Goal: Task Accomplishment & Management: Manage account settings

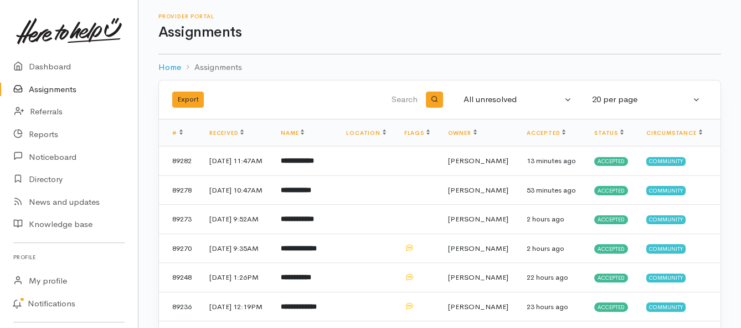
click at [55, 85] on link "Assignments" at bounding box center [69, 89] width 138 height 23
click at [303, 193] on b "**********" at bounding box center [296, 189] width 30 height 7
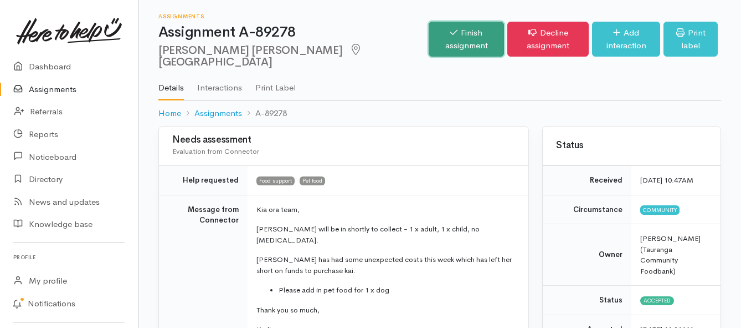
click at [429, 33] on link "Finish assignment" at bounding box center [466, 39] width 75 height 35
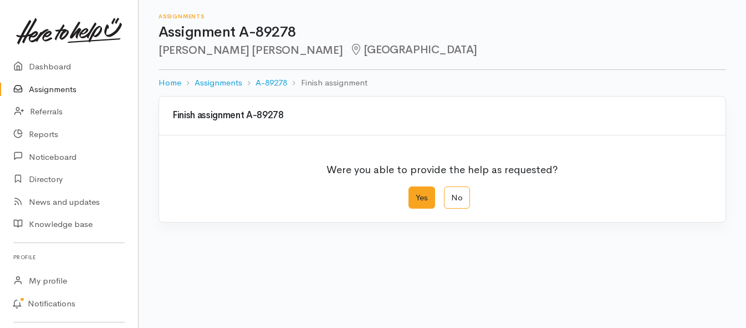
click at [420, 196] on label "Yes" at bounding box center [421, 197] width 27 height 23
click at [416, 193] on input "Yes" at bounding box center [411, 189] width 7 height 7
radio input "true"
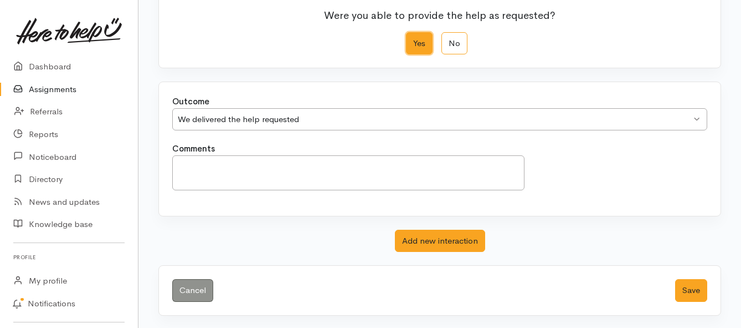
scroll to position [155, 0]
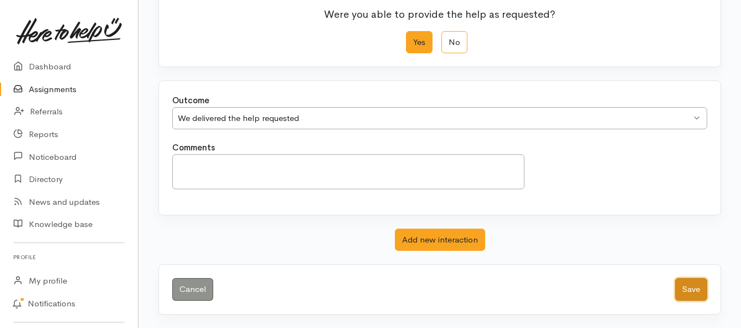
click at [691, 287] on button "Save" at bounding box center [692, 289] width 32 height 23
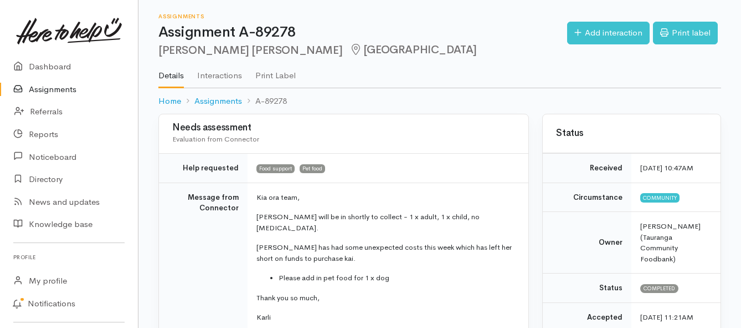
click at [53, 90] on link "Assignments" at bounding box center [69, 89] width 138 height 23
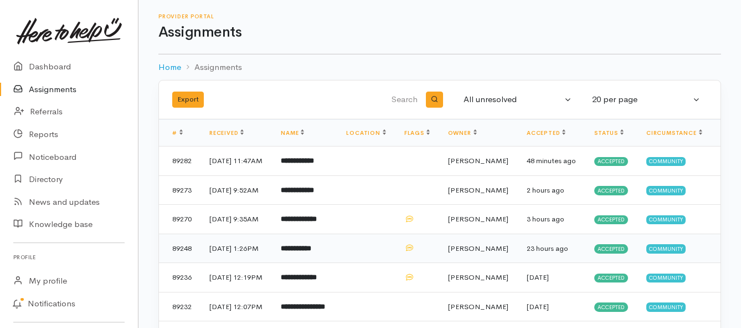
click at [311, 263] on td "**********" at bounding box center [304, 247] width 65 height 29
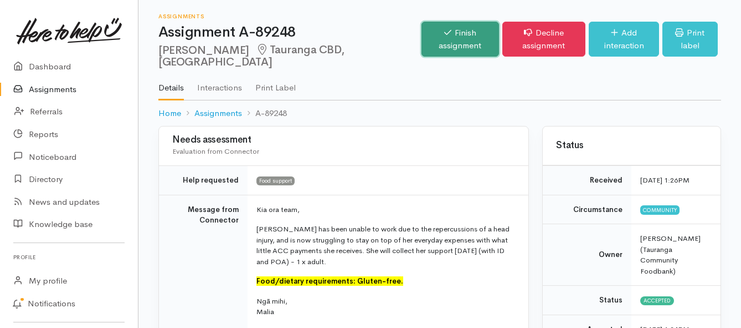
click at [422, 53] on link "Finish assignment" at bounding box center [460, 39] width 77 height 35
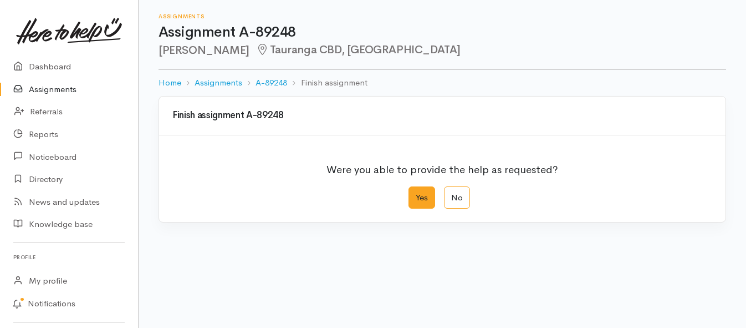
click at [420, 202] on label "Yes" at bounding box center [421, 197] width 27 height 23
click at [416, 193] on input "Yes" at bounding box center [411, 189] width 7 height 7
radio input "true"
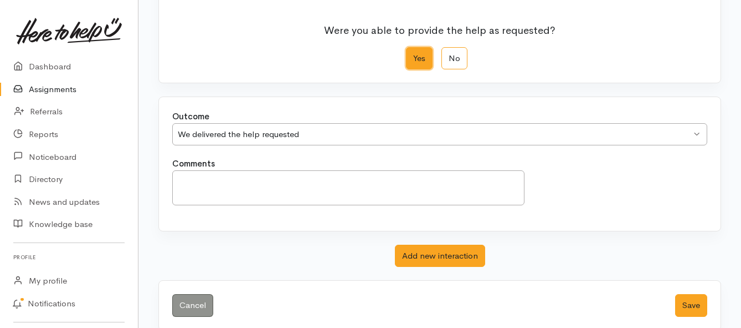
scroll to position [155, 0]
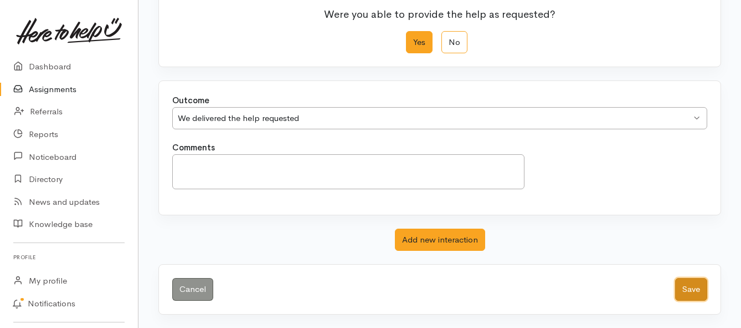
click at [679, 291] on button "Save" at bounding box center [692, 289] width 32 height 23
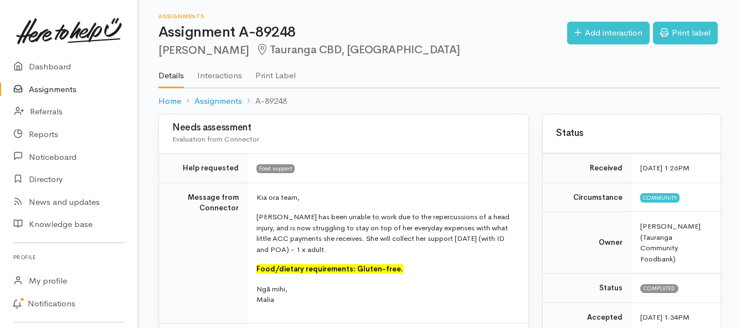
click at [62, 92] on link "Assignments" at bounding box center [69, 89] width 138 height 23
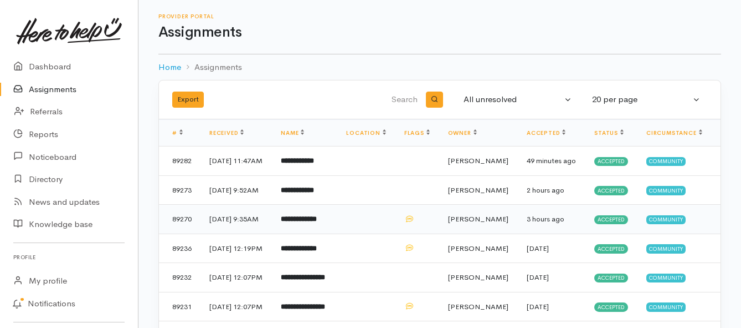
click at [337, 234] on td "**********" at bounding box center [304, 218] width 65 height 29
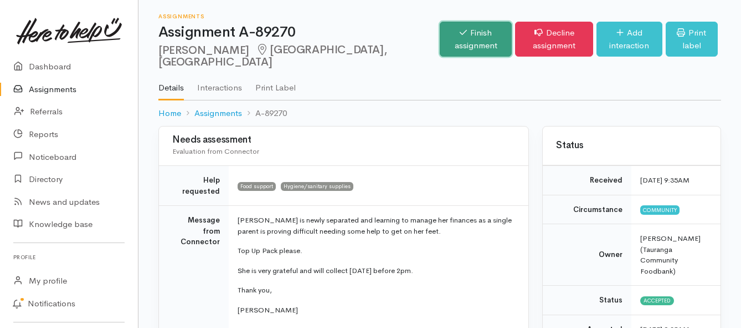
click at [440, 42] on link "Finish assignment" at bounding box center [476, 39] width 72 height 35
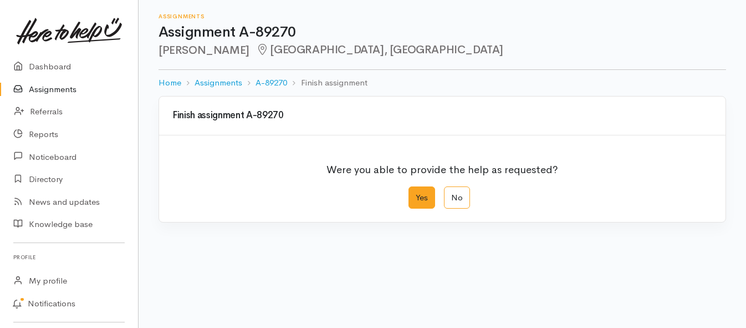
click at [418, 196] on label "Yes" at bounding box center [421, 197] width 27 height 23
click at [416, 193] on input "Yes" at bounding box center [411, 189] width 7 height 7
radio input "true"
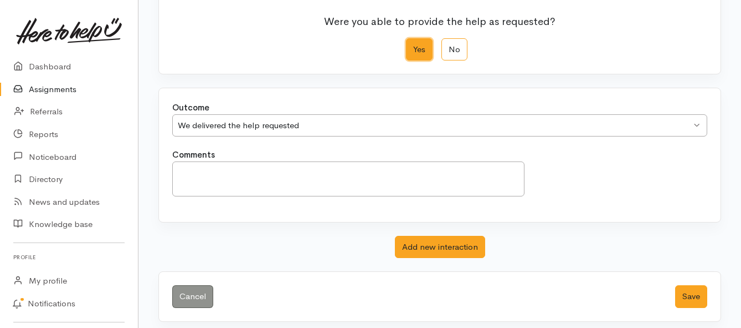
scroll to position [155, 0]
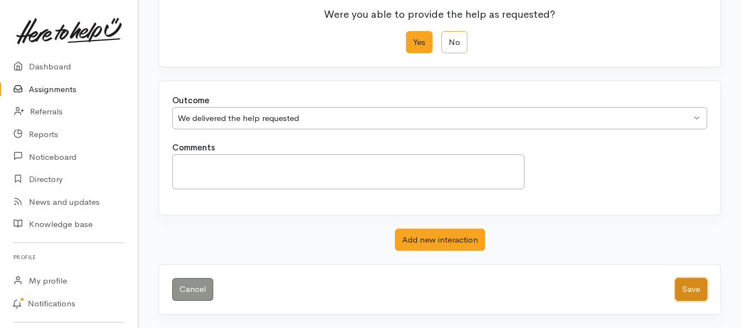
click at [689, 292] on button "Save" at bounding box center [692, 289] width 32 height 23
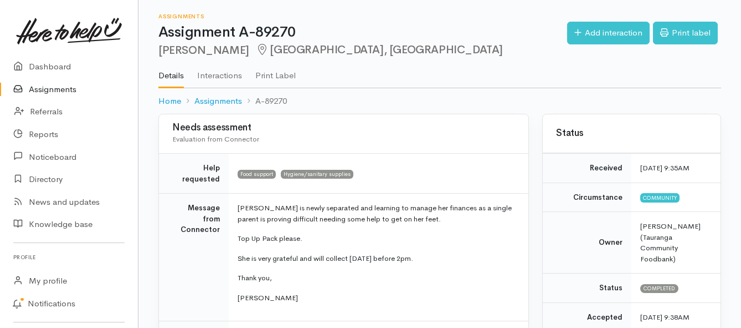
click at [48, 89] on link "Assignments" at bounding box center [69, 89] width 138 height 23
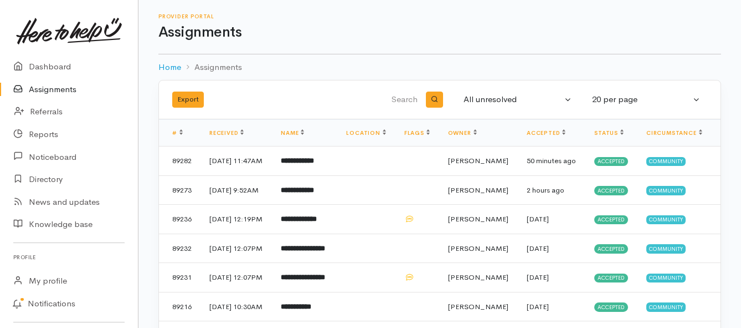
click at [48, 88] on link "Assignments" at bounding box center [69, 89] width 138 height 23
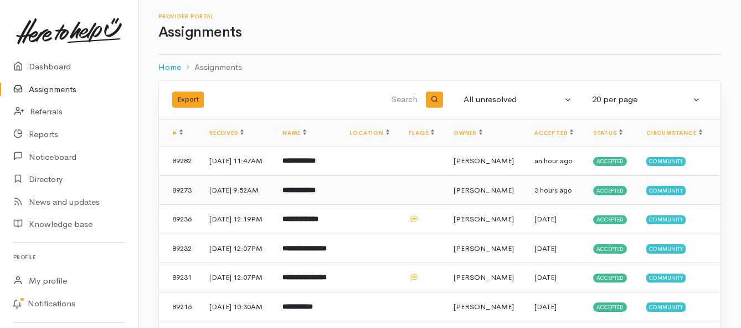
scroll to position [55, 0]
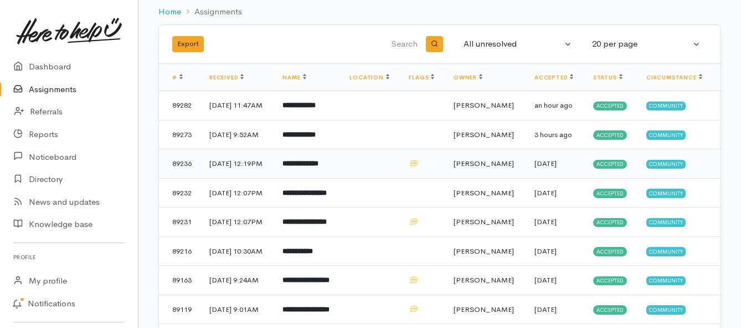
click at [296, 178] on td "**********" at bounding box center [307, 163] width 67 height 29
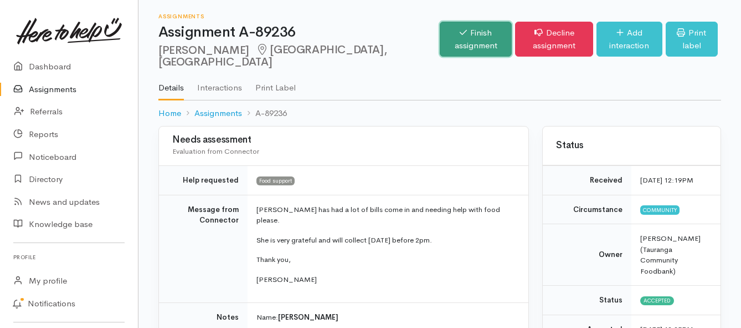
click at [440, 42] on link "Finish assignment" at bounding box center [476, 39] width 72 height 35
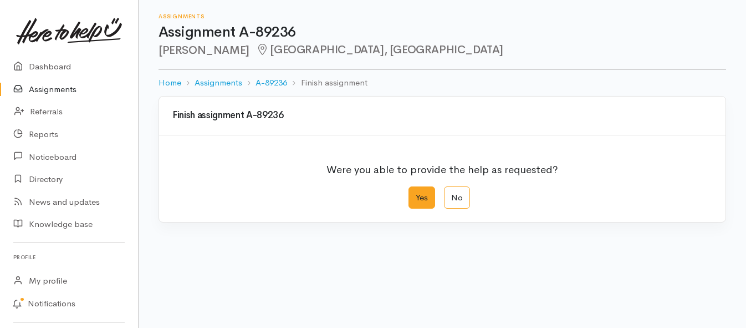
click at [415, 198] on label "Yes" at bounding box center [421, 197] width 27 height 23
click at [415, 193] on input "Yes" at bounding box center [411, 189] width 7 height 7
radio input "true"
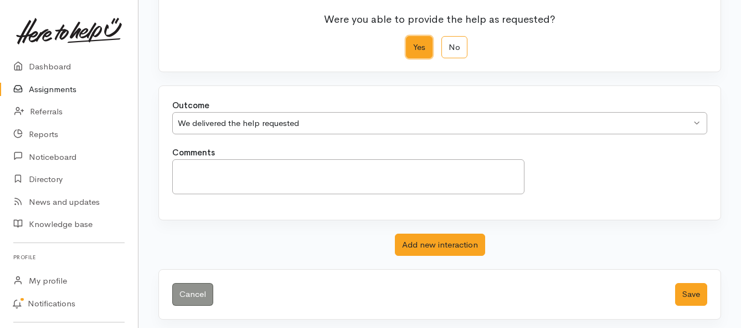
scroll to position [155, 0]
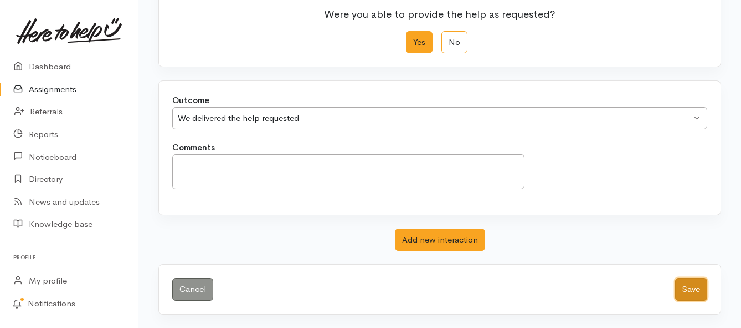
click at [700, 290] on button "Save" at bounding box center [692, 289] width 32 height 23
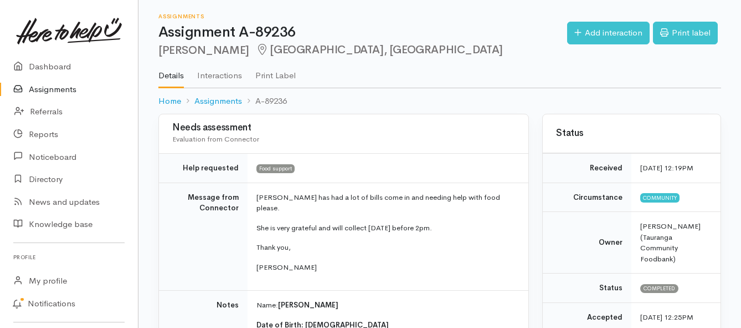
click at [43, 90] on link "Assignments" at bounding box center [69, 89] width 138 height 23
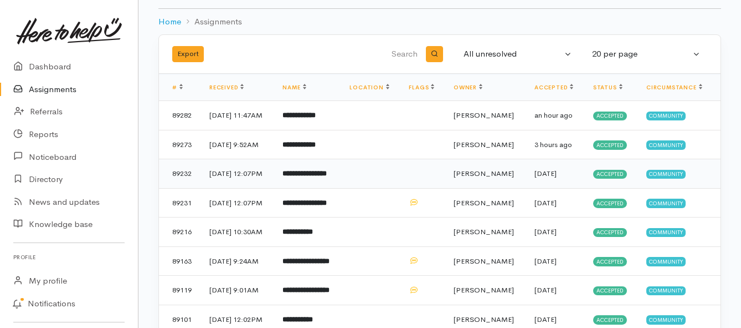
scroll to position [38, 0]
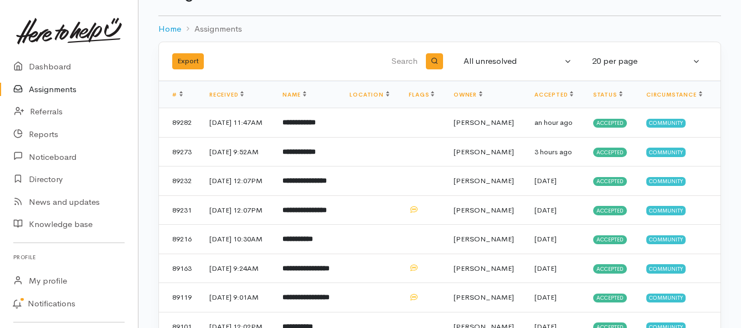
click at [41, 90] on link "Assignments" at bounding box center [69, 89] width 138 height 23
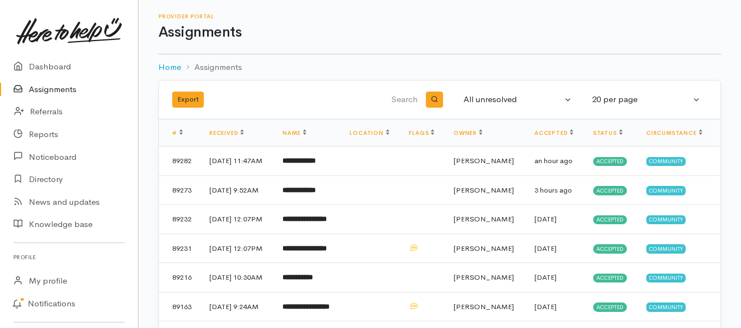
click at [35, 89] on link "Assignments" at bounding box center [69, 89] width 138 height 23
click at [52, 92] on link "Assignments" at bounding box center [69, 89] width 138 height 23
click at [62, 86] on link "Assignments" at bounding box center [69, 89] width 138 height 23
click at [309, 167] on td "**********" at bounding box center [307, 160] width 67 height 29
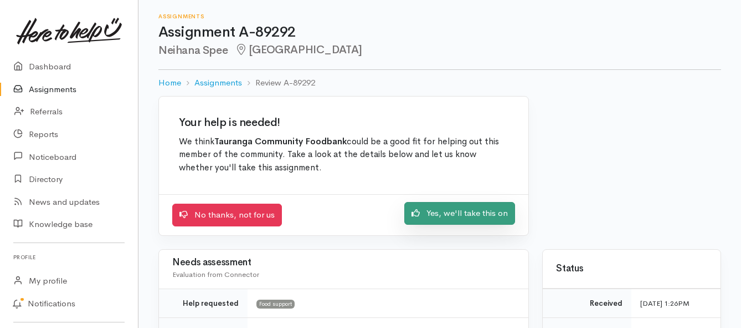
click at [442, 217] on link "Yes, we'll take this on" at bounding box center [460, 213] width 111 height 23
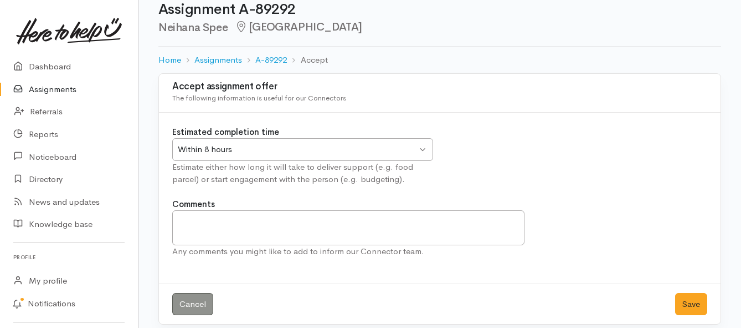
scroll to position [33, 0]
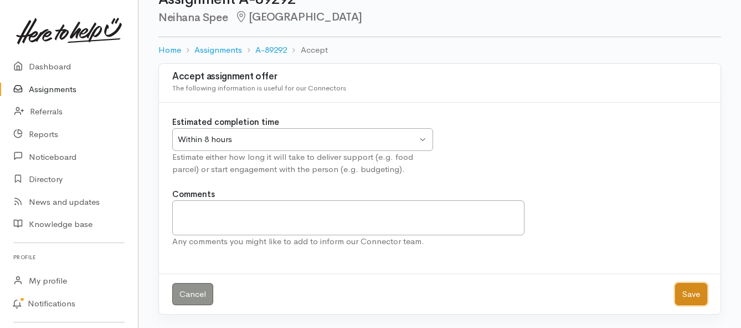
click at [688, 296] on button "Save" at bounding box center [692, 294] width 32 height 23
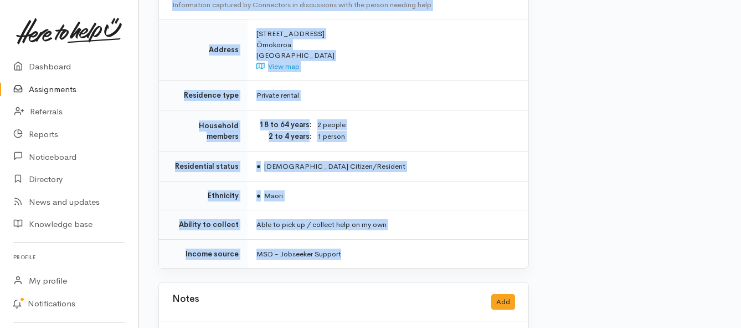
scroll to position [776, 0]
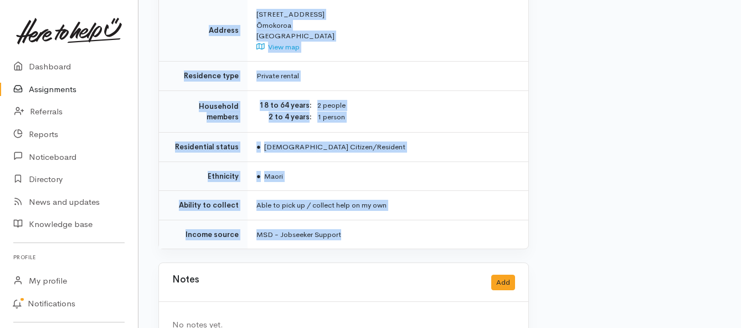
drag, startPoint x: 252, startPoint y: 141, endPoint x: 415, endPoint y: 228, distance: 184.7
copy div "**********"
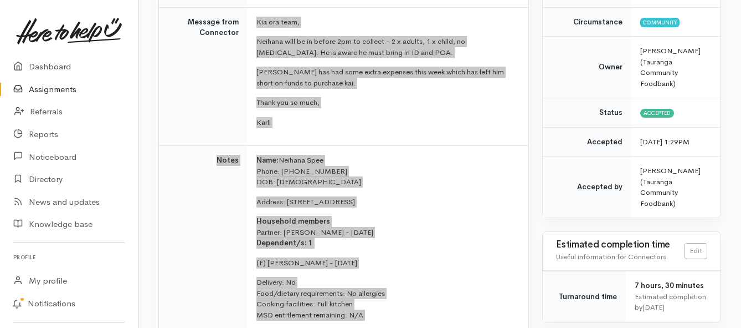
scroll to position [166, 0]
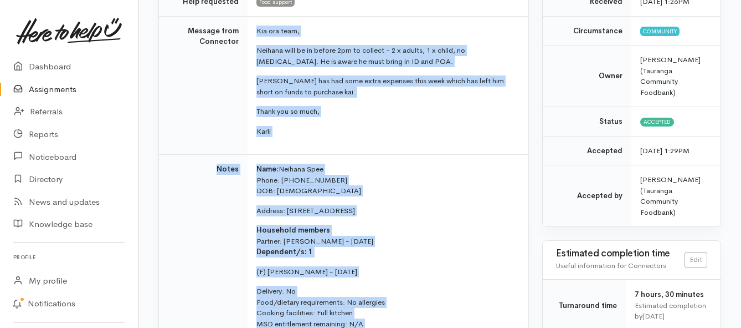
click at [57, 90] on link "Assignments" at bounding box center [69, 89] width 138 height 23
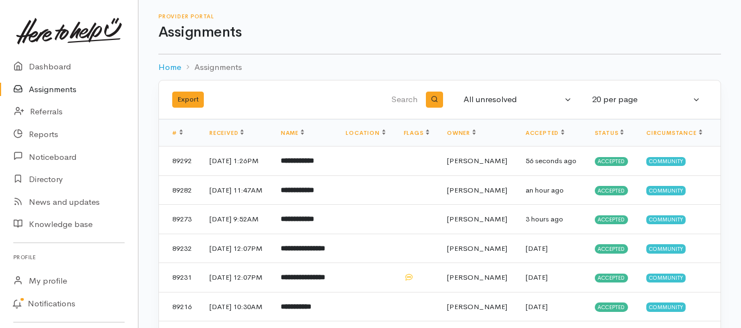
click at [47, 86] on link "Assignments" at bounding box center [69, 89] width 138 height 23
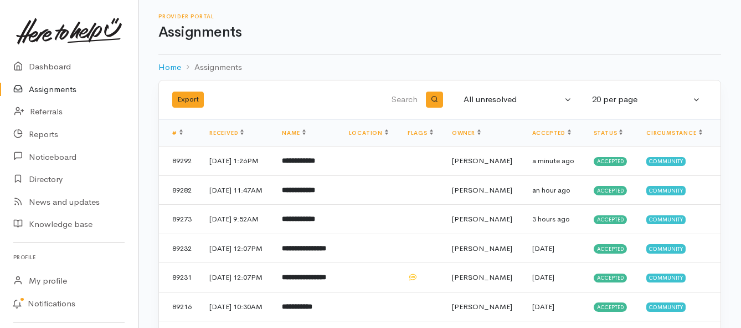
click at [42, 89] on link "Assignments" at bounding box center [69, 89] width 138 height 23
click at [37, 89] on link "Assignments" at bounding box center [69, 89] width 138 height 23
click at [49, 90] on link "Assignments" at bounding box center [69, 89] width 138 height 23
click at [40, 89] on link "Assignments" at bounding box center [69, 89] width 138 height 23
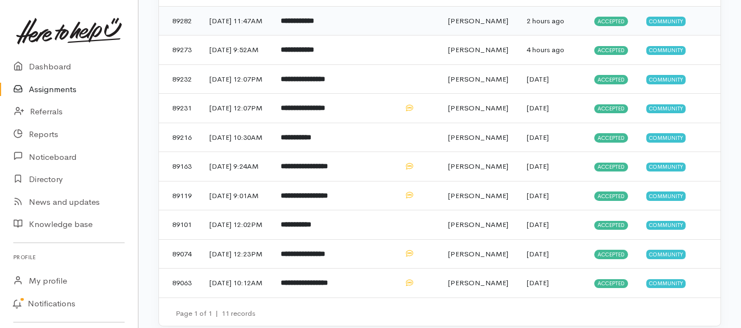
scroll to position [189, 0]
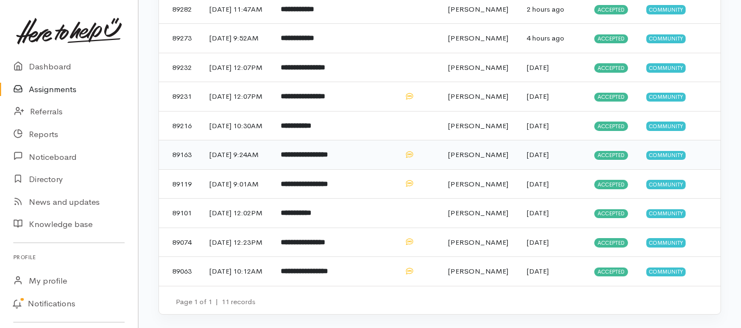
click at [305, 158] on b "**********" at bounding box center [304, 154] width 47 height 7
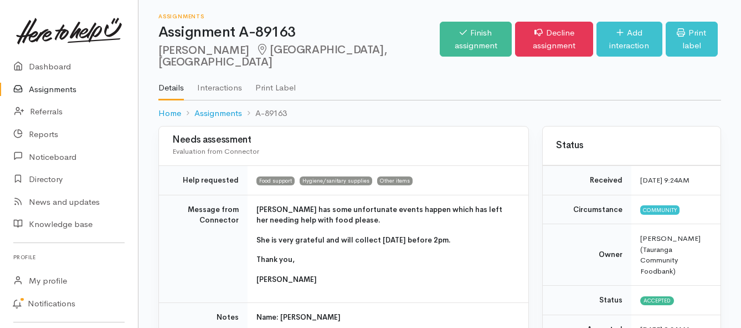
click at [62, 94] on link "Assignments" at bounding box center [69, 89] width 138 height 23
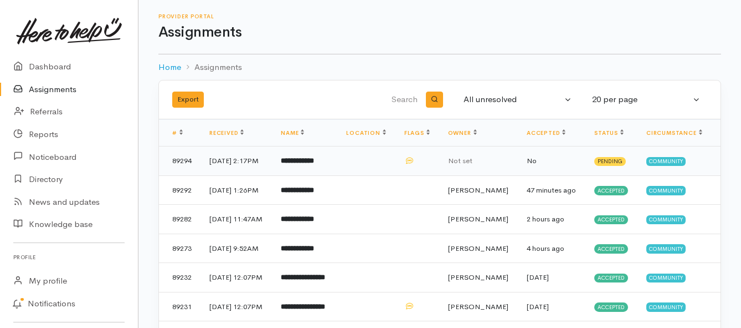
click at [314, 164] on b "**********" at bounding box center [297, 160] width 33 height 7
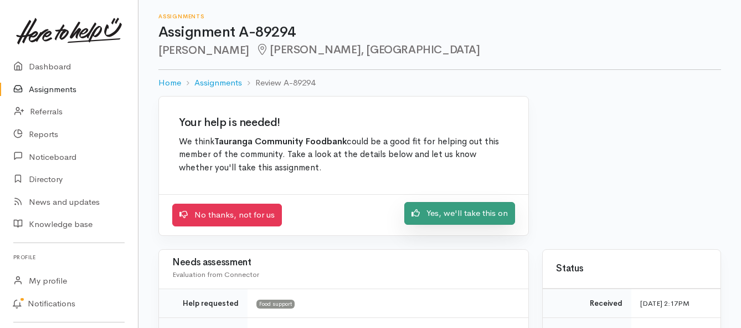
click at [434, 211] on link "Yes, we'll take this on" at bounding box center [460, 213] width 111 height 23
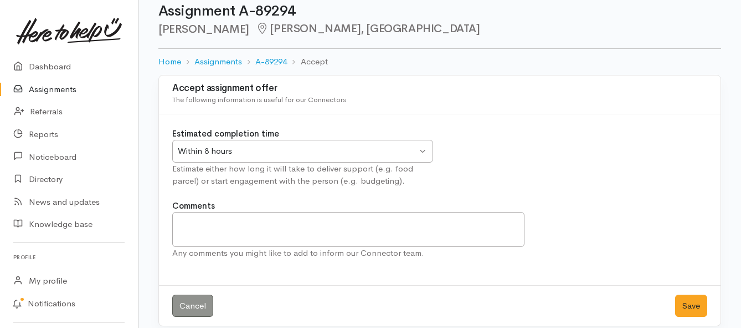
scroll to position [33, 0]
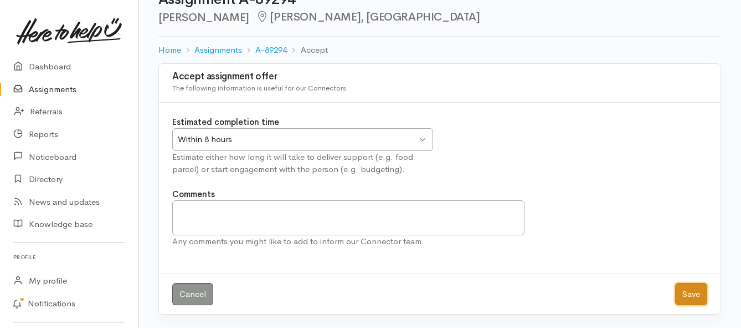
click at [688, 293] on button "Save" at bounding box center [692, 294] width 32 height 23
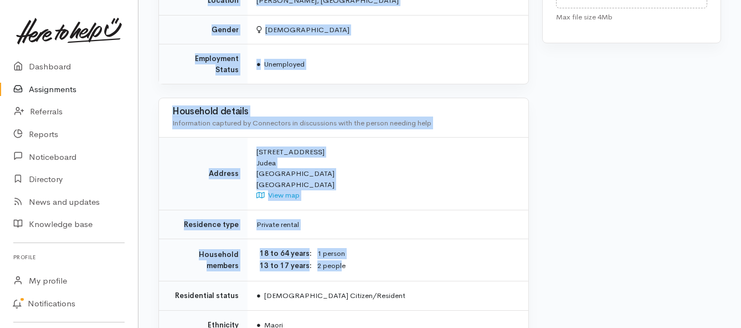
scroll to position [776, 0]
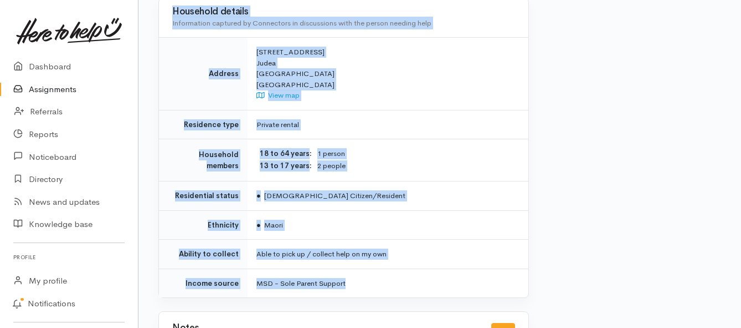
drag, startPoint x: 254, startPoint y: 200, endPoint x: 356, endPoint y: 252, distance: 114.0
copy div "**********"
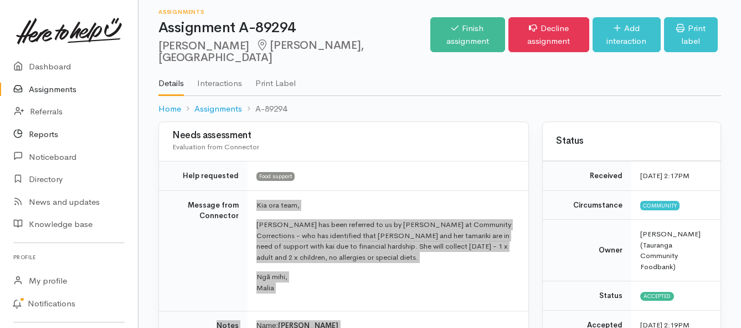
scroll to position [0, 0]
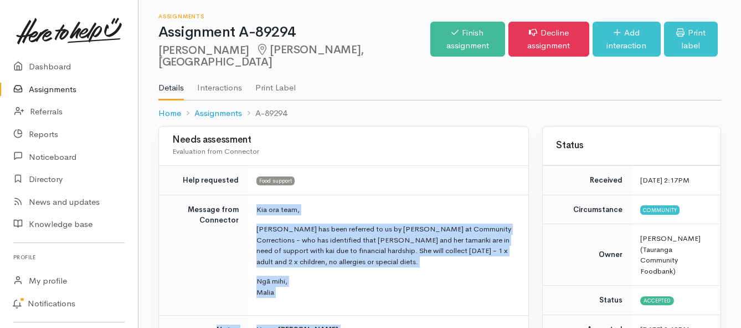
click at [54, 89] on link "Assignments" at bounding box center [69, 89] width 138 height 23
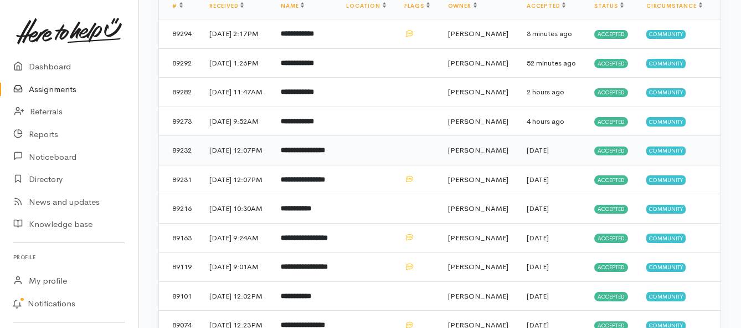
scroll to position [63, 0]
